Goal: Find specific page/section: Find specific page/section

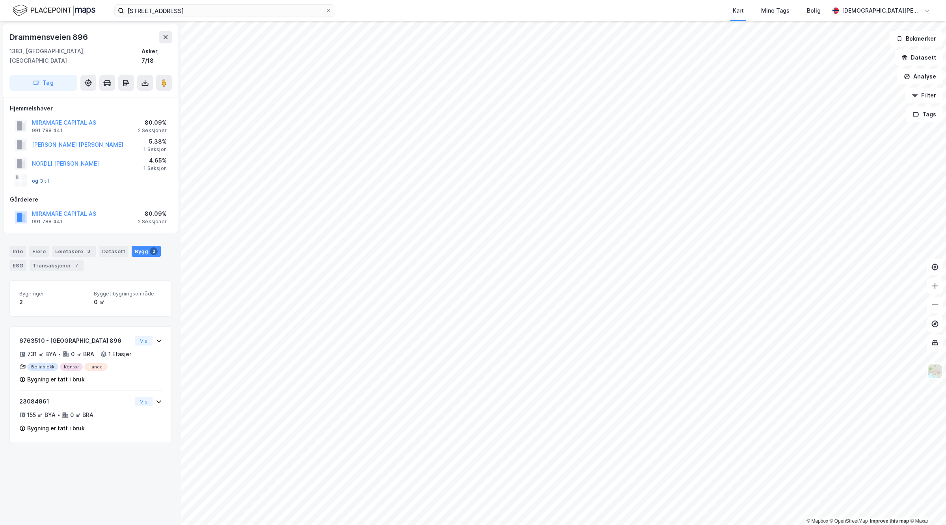
click at [0, 0] on button "og 3 til" at bounding box center [0, 0] width 0 height 0
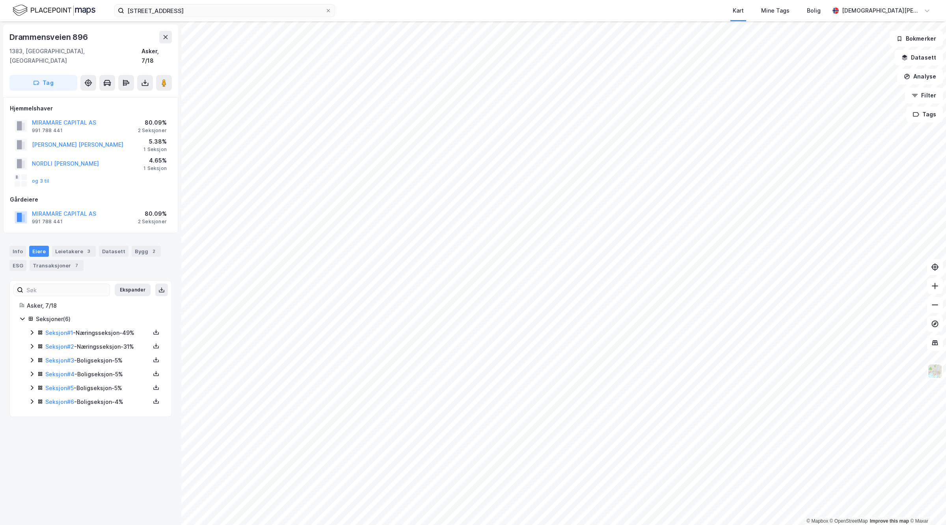
click at [30, 343] on icon at bounding box center [32, 346] width 6 height 6
click at [33, 329] on icon at bounding box center [32, 332] width 6 height 6
